Goal: Find specific page/section: Find specific page/section

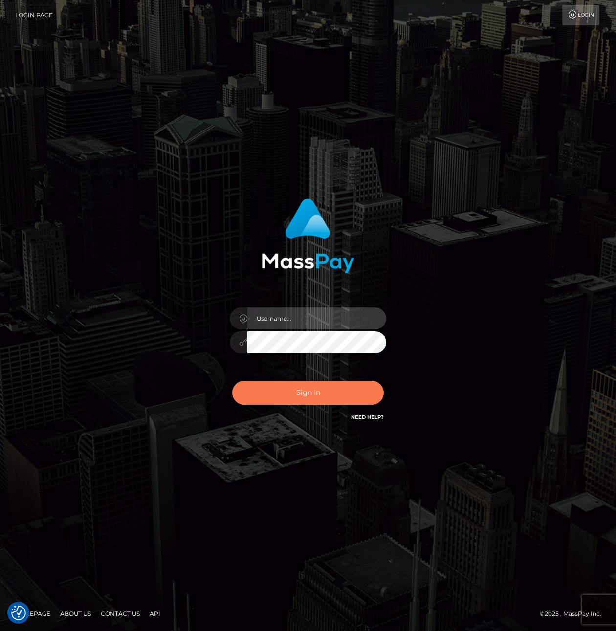
type input "tiana.whop"
click at [313, 388] on button "Sign in" at bounding box center [308, 393] width 152 height 24
type input "tiana.whop"
click at [313, 388] on button "Sign in" at bounding box center [308, 393] width 152 height 24
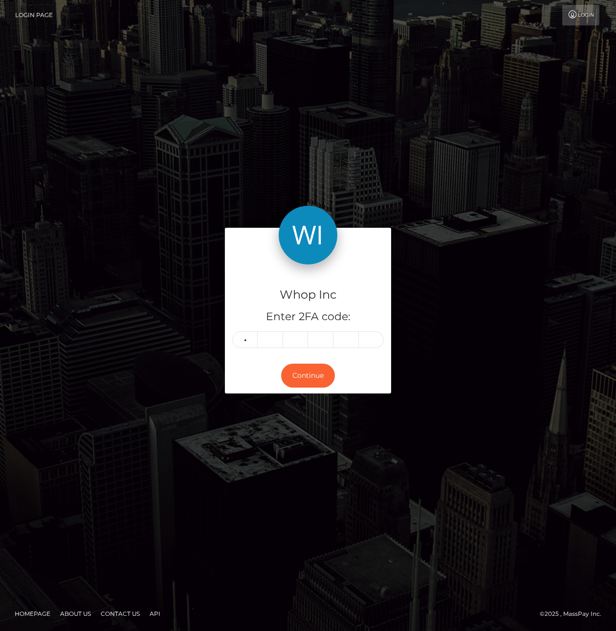
type input "3"
type input "6"
type input "8"
type input "0"
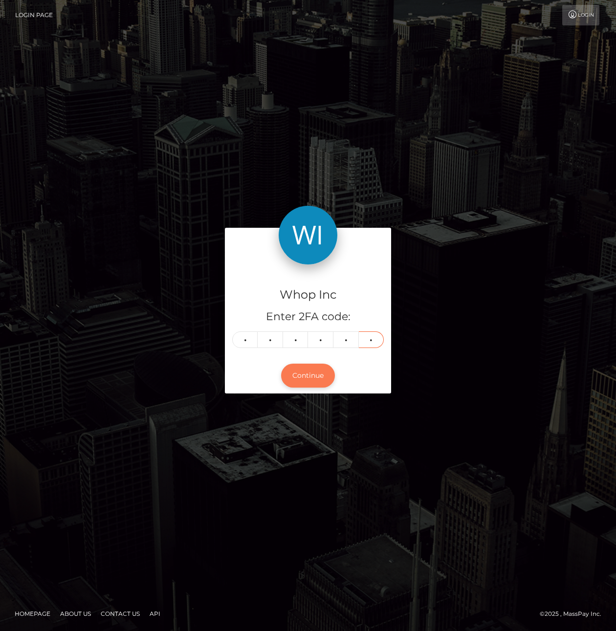
type input "9"
click at [312, 374] on button "Continue" at bounding box center [308, 376] width 54 height 24
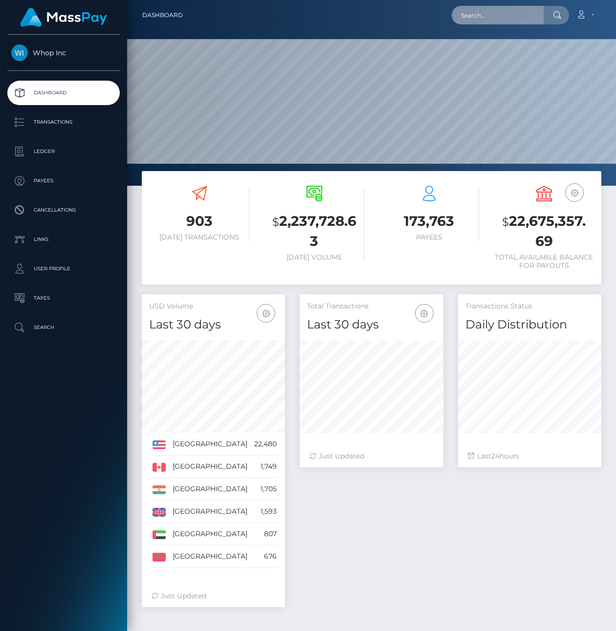
click at [522, 16] on input "text" at bounding box center [498, 15] width 92 height 19
paste input "pout_nHHC89yBvnD16"
type input "pout_nHHC89yBvnD16"
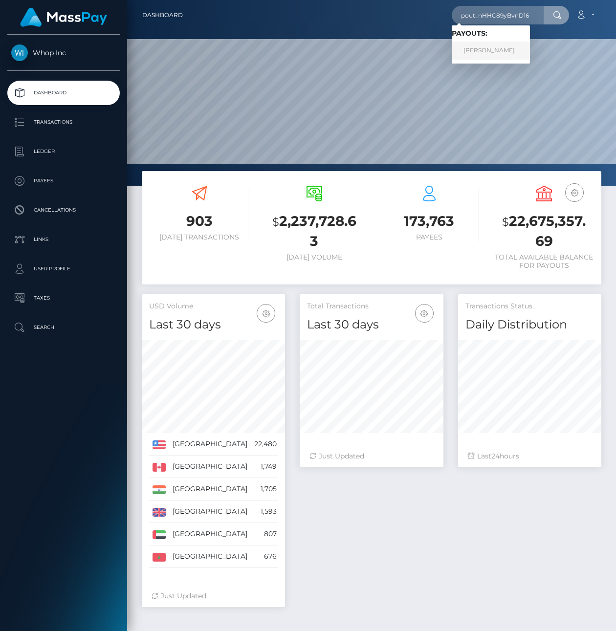
click at [499, 48] on link "SARA FARAJ" at bounding box center [491, 51] width 78 height 18
